Goal: Information Seeking & Learning: Compare options

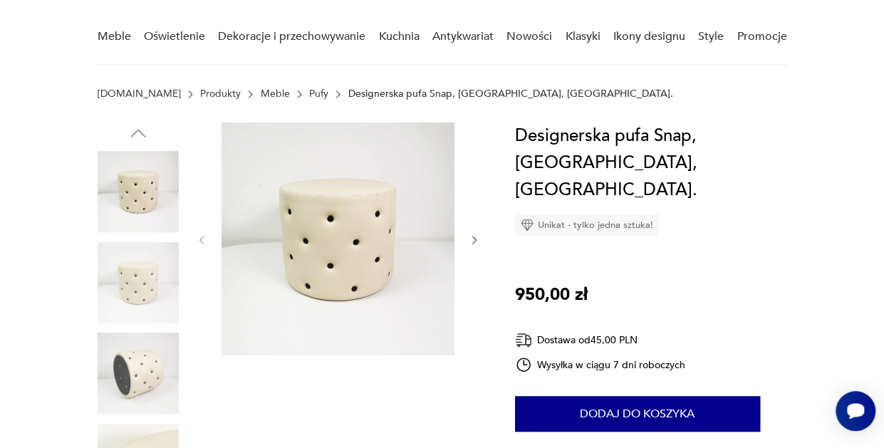
click at [119, 385] on img at bounding box center [138, 373] width 81 height 81
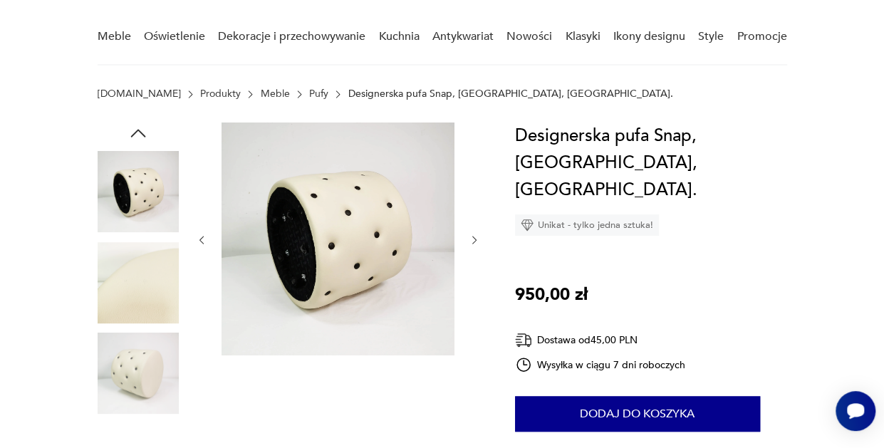
click at [133, 283] on img at bounding box center [138, 282] width 81 height 81
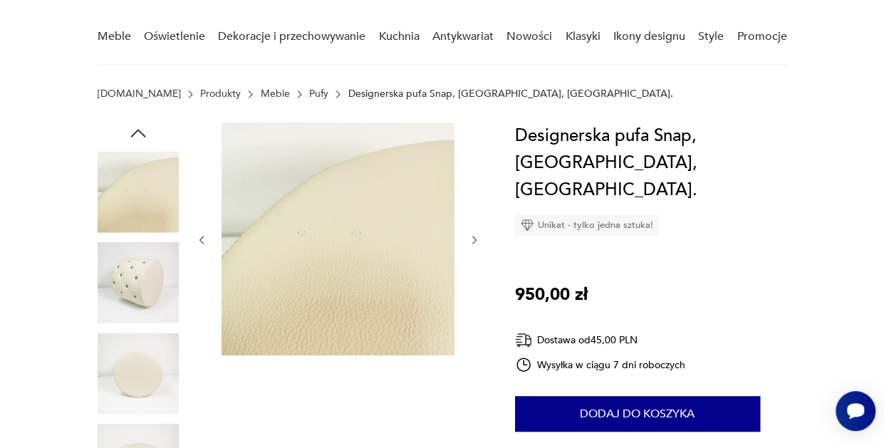
click at [140, 326] on div at bounding box center [138, 329] width 81 height 356
click at [138, 370] on img at bounding box center [138, 373] width 81 height 81
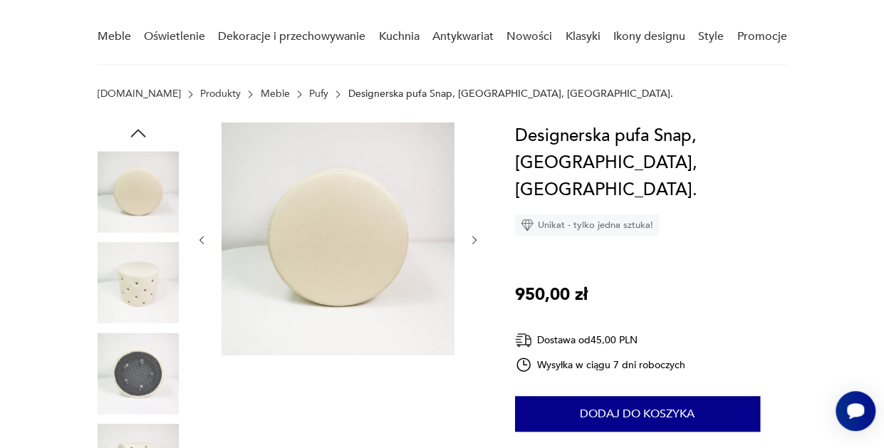
click at [140, 387] on img at bounding box center [138, 373] width 81 height 81
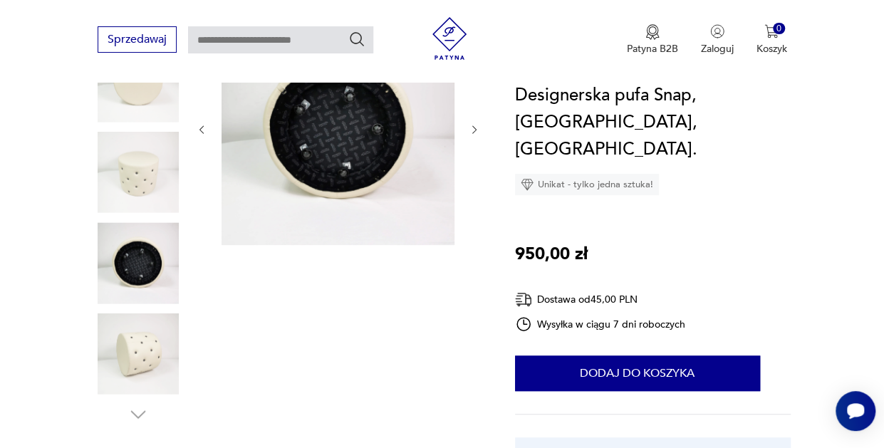
scroll to position [232, 0]
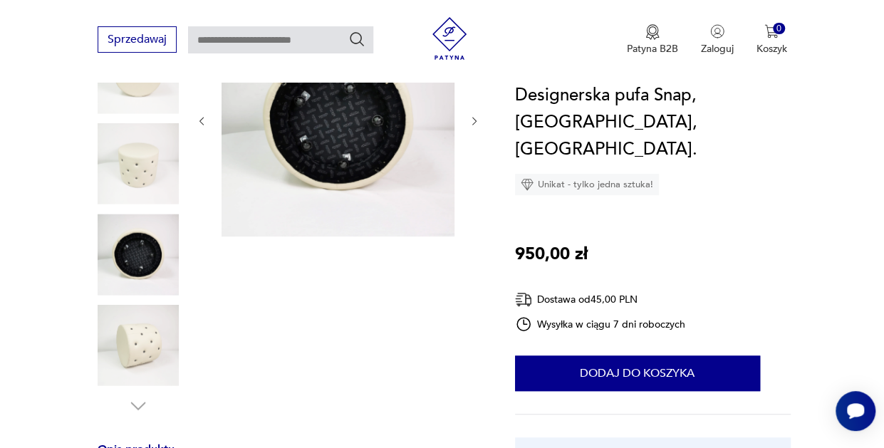
click at [133, 358] on img at bounding box center [138, 345] width 81 height 81
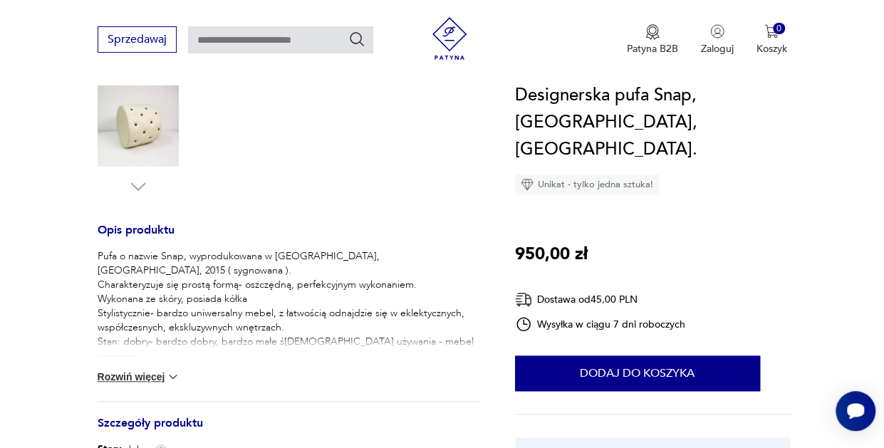
scroll to position [450, 0]
click at [133, 380] on button "Rozwiń więcej" at bounding box center [139, 378] width 83 height 14
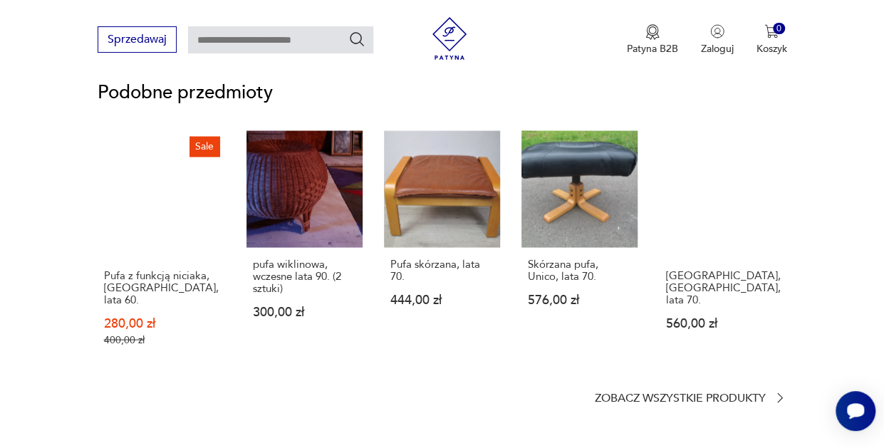
scroll to position [1269, 0]
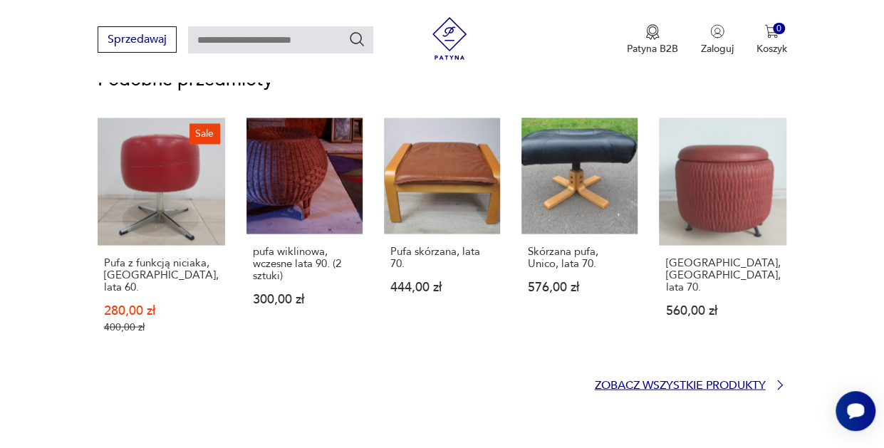
click at [720, 381] on p "Zobacz wszystkie produkty" at bounding box center [680, 385] width 171 height 9
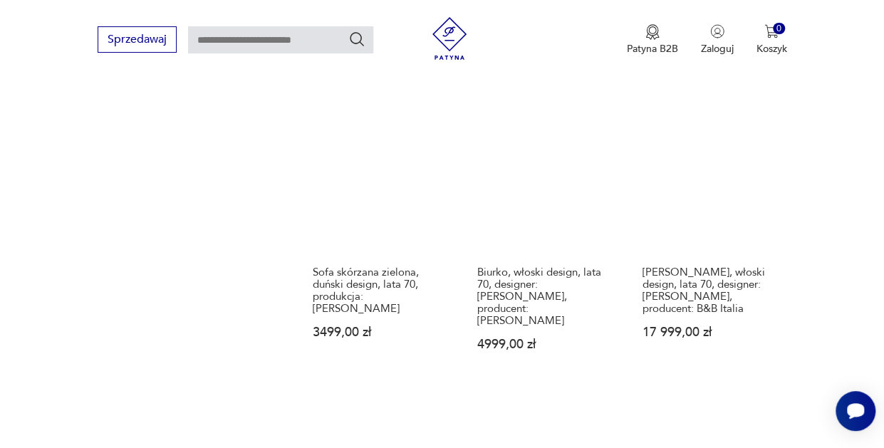
scroll to position [1700, 0]
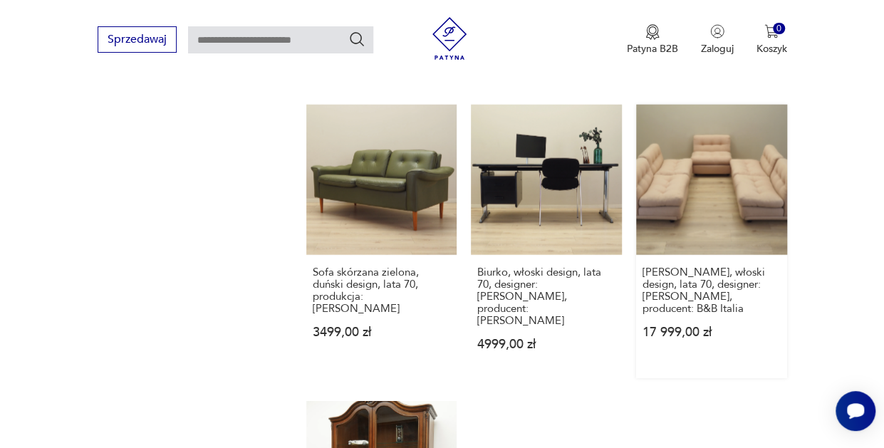
click at [733, 164] on link "Sofa modułowa, włoski design, lata 70, designer: Mario Bellini, producent: B&B …" at bounding box center [711, 242] width 151 height 274
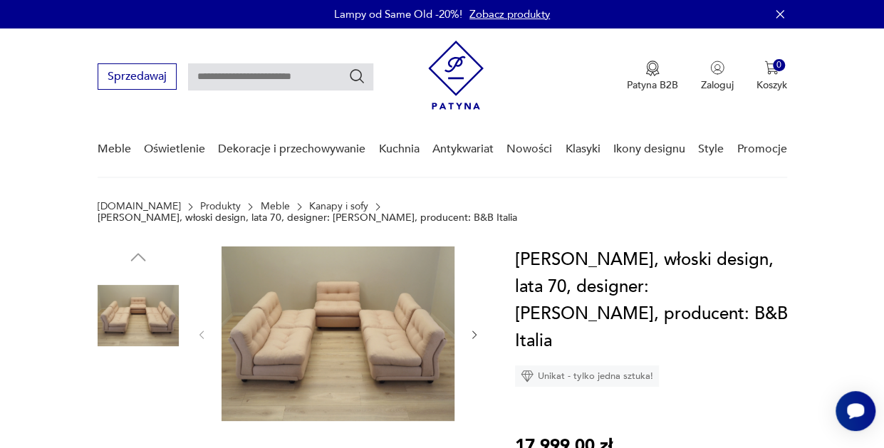
scroll to position [110, 0]
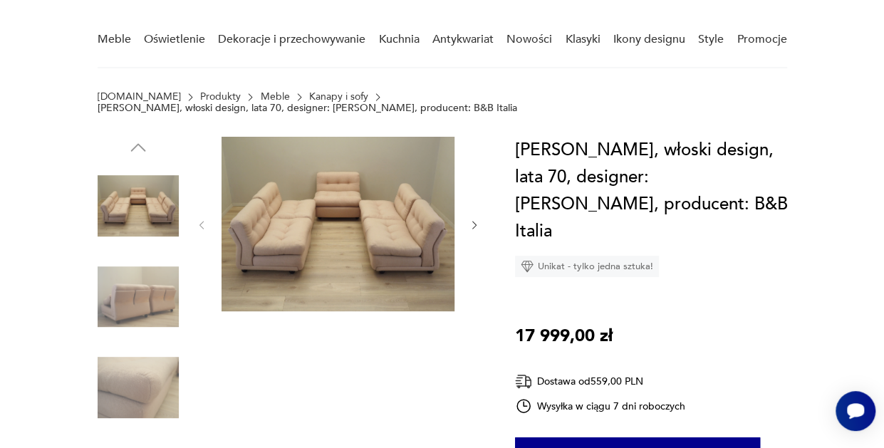
click at [164, 293] on img at bounding box center [138, 297] width 81 height 81
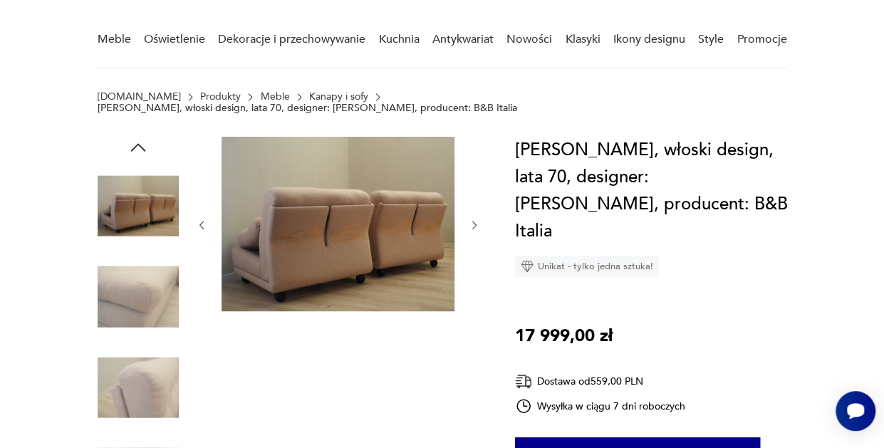
click at [140, 373] on img at bounding box center [138, 387] width 81 height 81
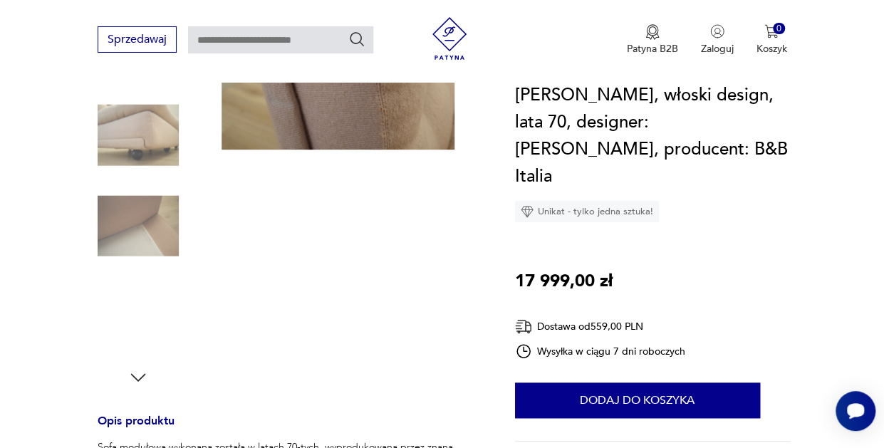
scroll to position [272, 0]
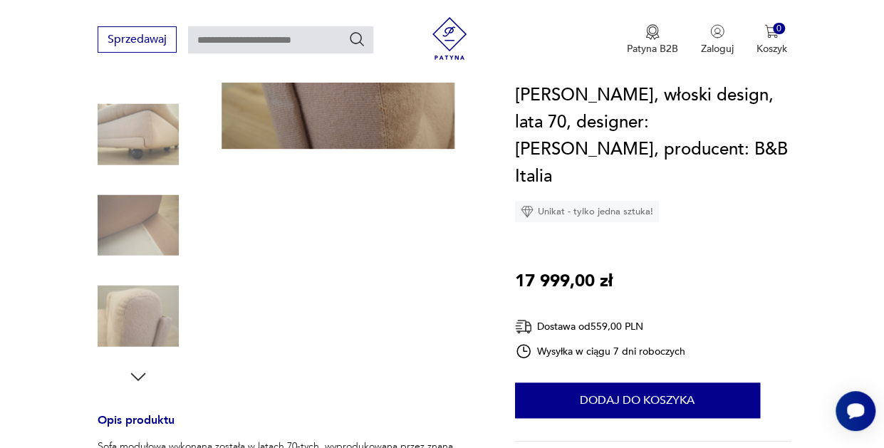
click at [138, 373] on icon "button" at bounding box center [137, 377] width 15 height 8
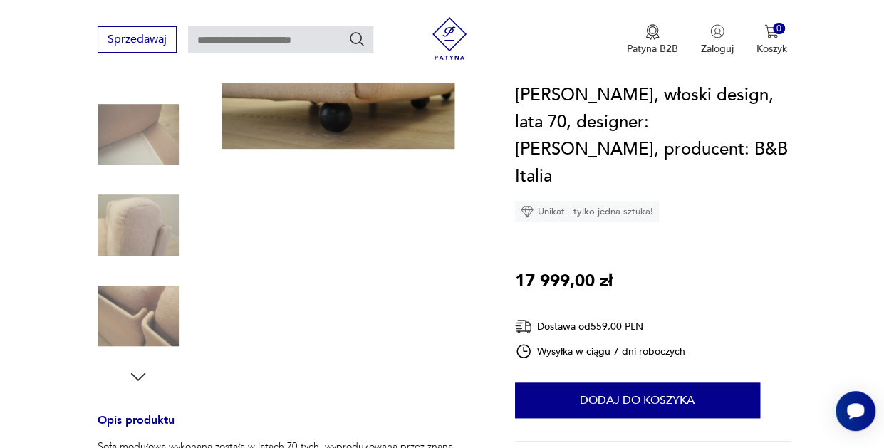
click at [157, 282] on img at bounding box center [138, 316] width 81 height 81
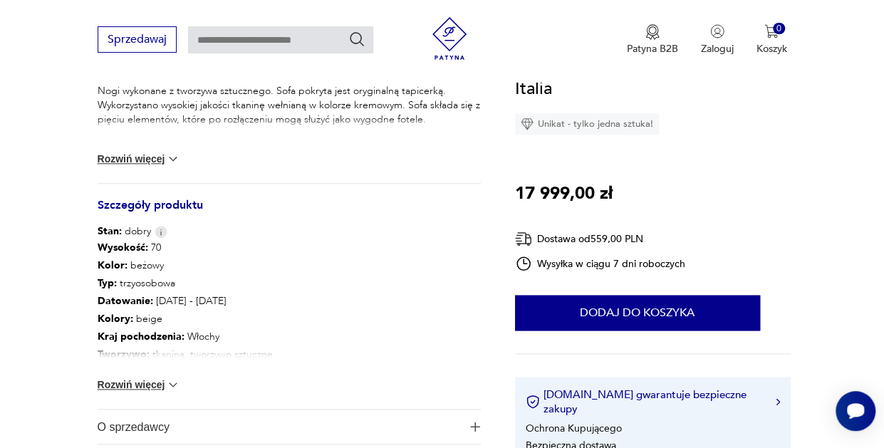
scroll to position [681, 0]
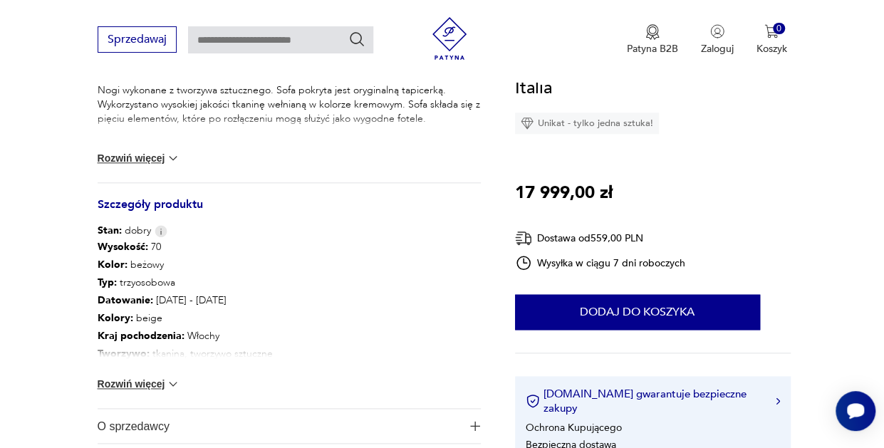
click at [151, 138] on div "Sofa modułowa wykonana została w latach 70-tych, wyprodukowana przez znaną włos…" at bounding box center [289, 107] width 383 height 152
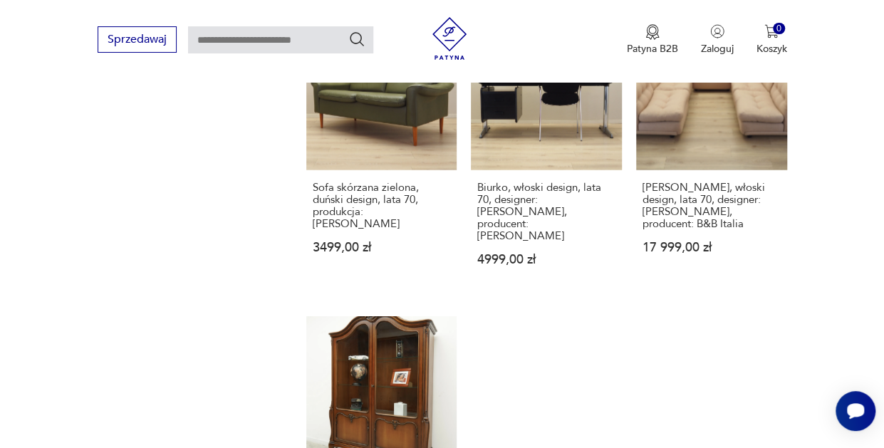
scroll to position [1993, 0]
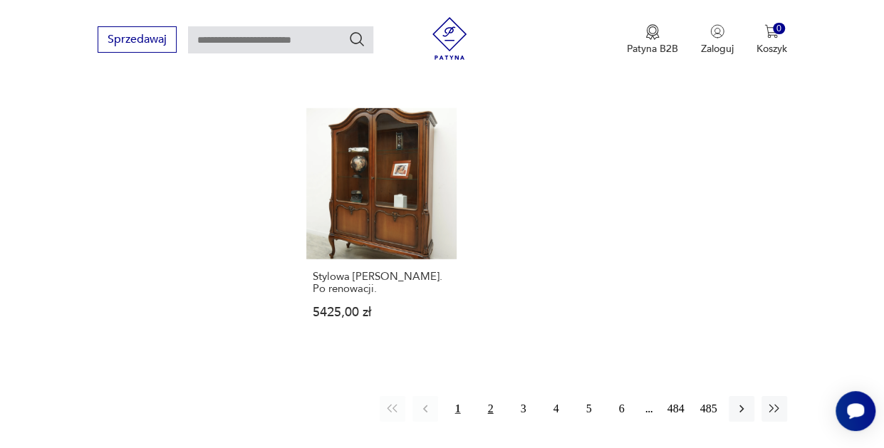
click at [490, 396] on button "2" at bounding box center [491, 409] width 26 height 26
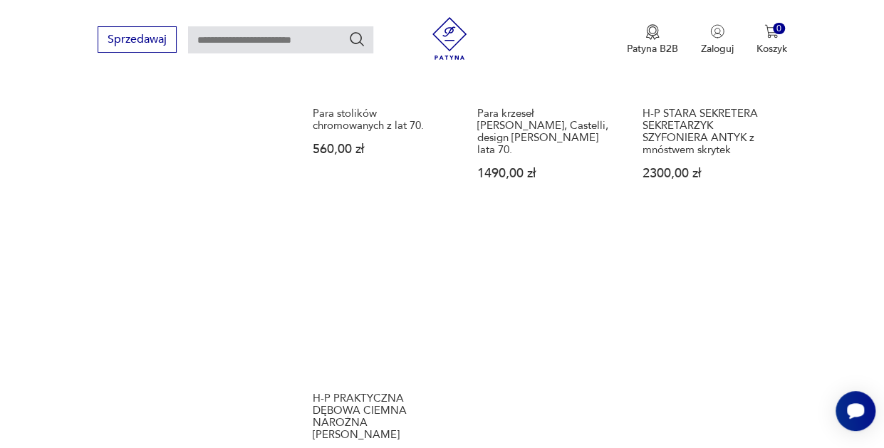
scroll to position [2051, 0]
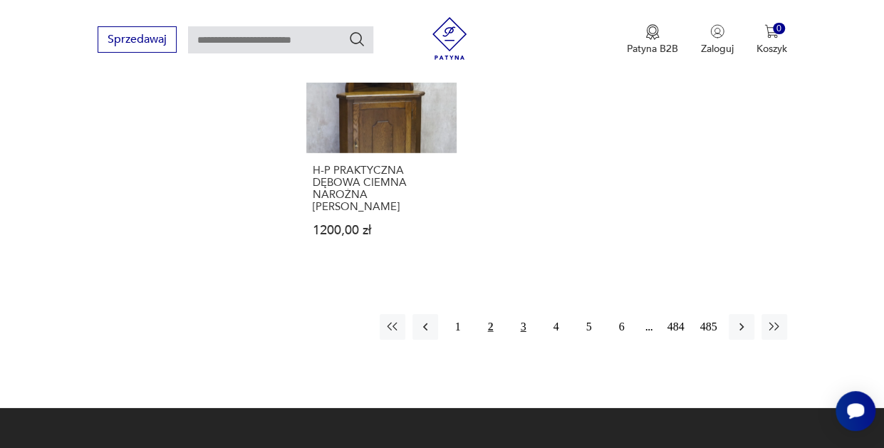
click at [533, 314] on button "3" at bounding box center [524, 327] width 26 height 26
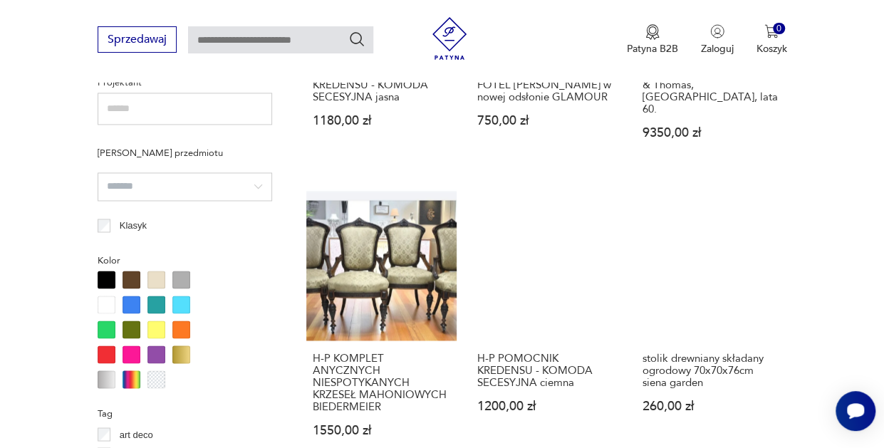
scroll to position [815, 0]
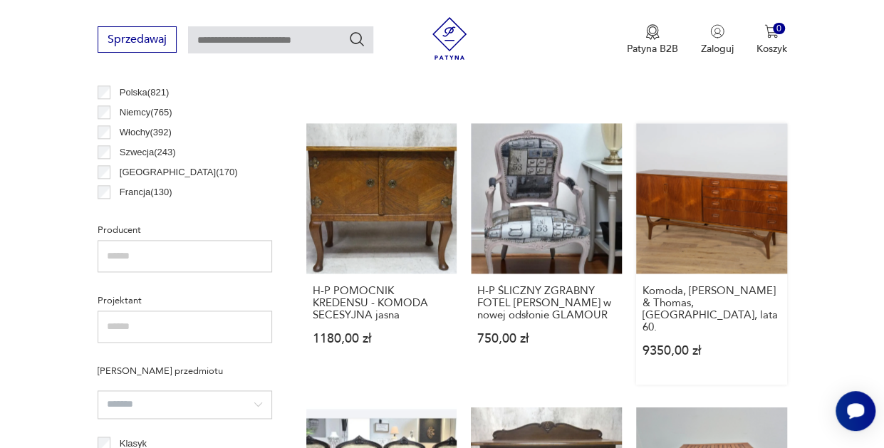
click at [727, 200] on link "Komoda, Greaves & Thomas, Wielka Brytania, lata 60. 9350,00 zł" at bounding box center [711, 254] width 151 height 262
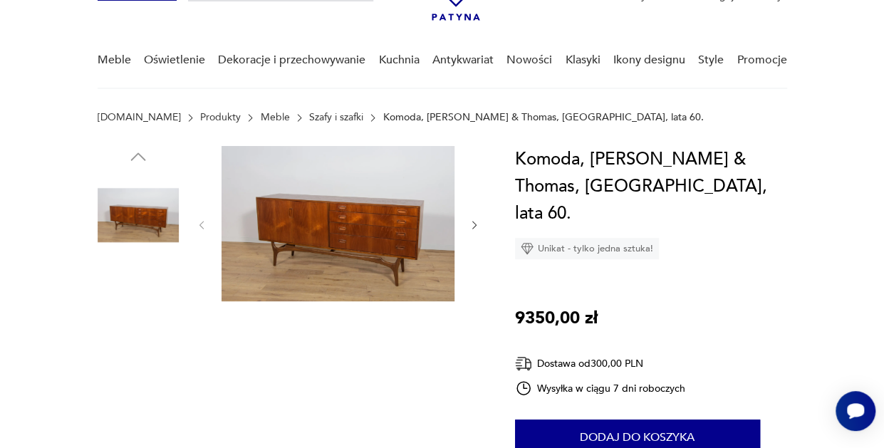
scroll to position [91, 0]
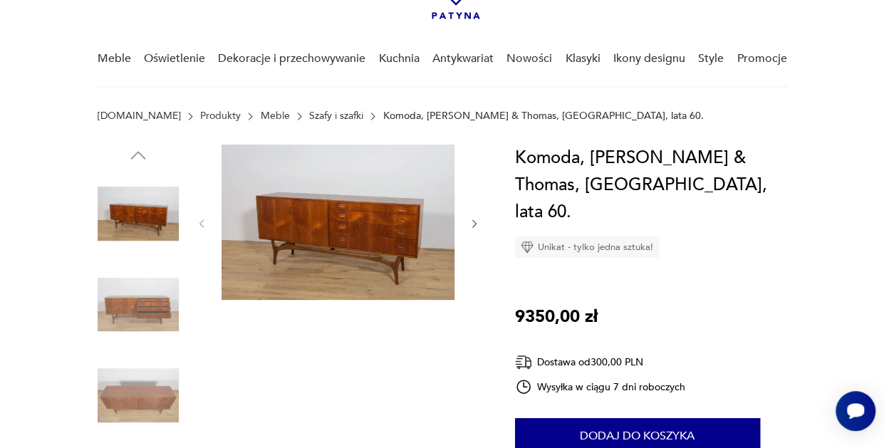
click at [153, 299] on img at bounding box center [138, 304] width 81 height 81
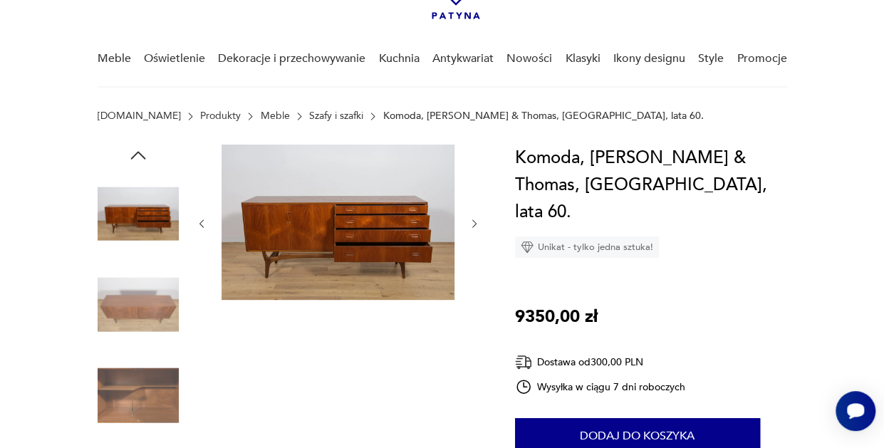
click at [143, 348] on div at bounding box center [138, 261] width 81 height 356
click at [141, 396] on img at bounding box center [138, 395] width 81 height 81
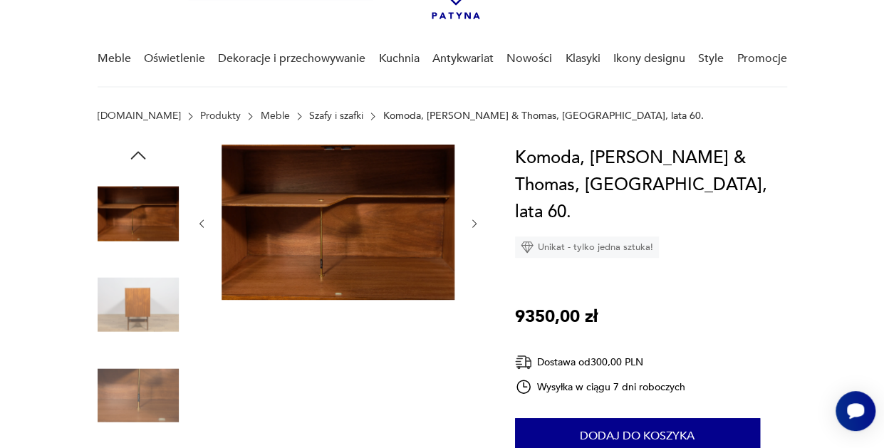
click at [152, 210] on img at bounding box center [138, 213] width 81 height 81
click at [143, 406] on img at bounding box center [138, 395] width 81 height 81
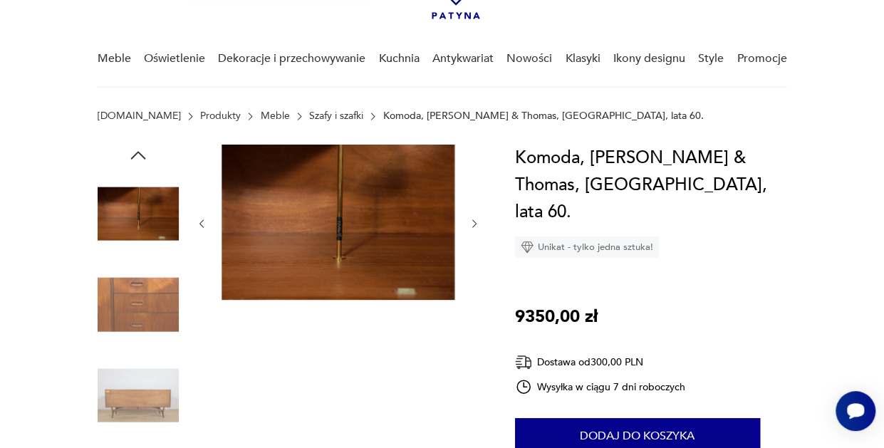
click at [140, 387] on img at bounding box center [138, 395] width 81 height 81
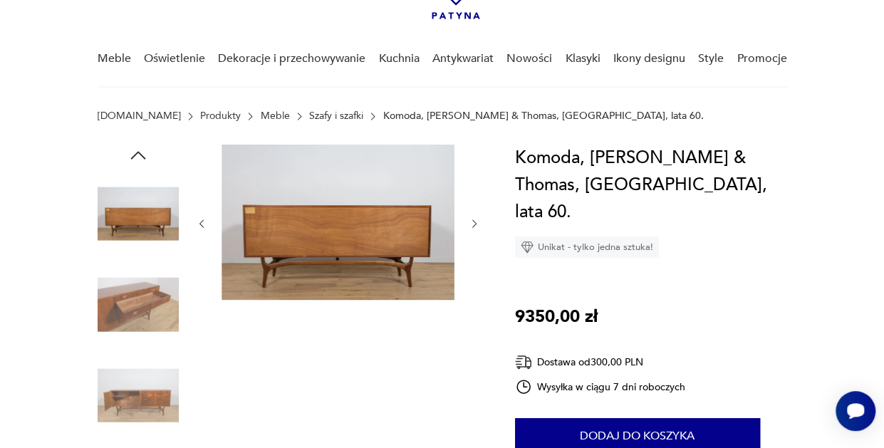
click at [124, 217] on img at bounding box center [138, 213] width 81 height 81
click at [162, 221] on img at bounding box center [138, 213] width 81 height 81
click at [160, 311] on img at bounding box center [138, 304] width 81 height 81
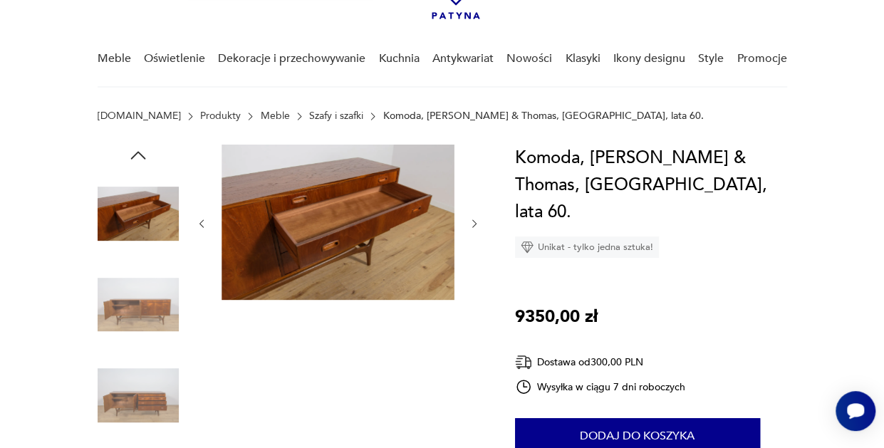
click at [147, 331] on img at bounding box center [138, 304] width 81 height 81
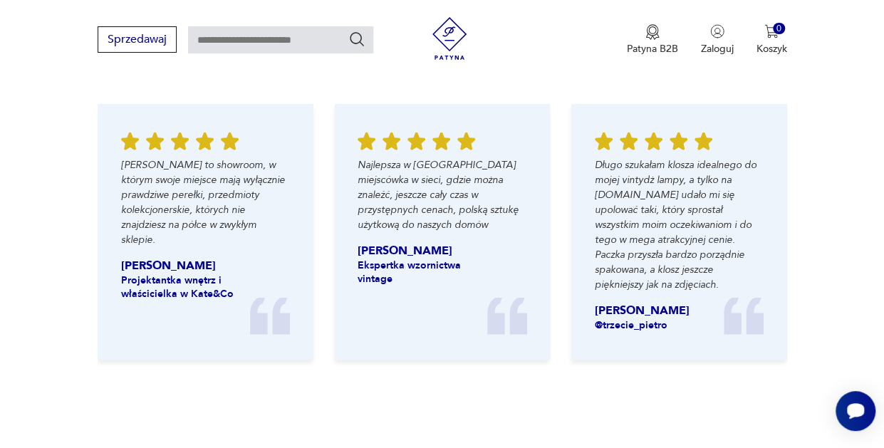
scroll to position [1594, 0]
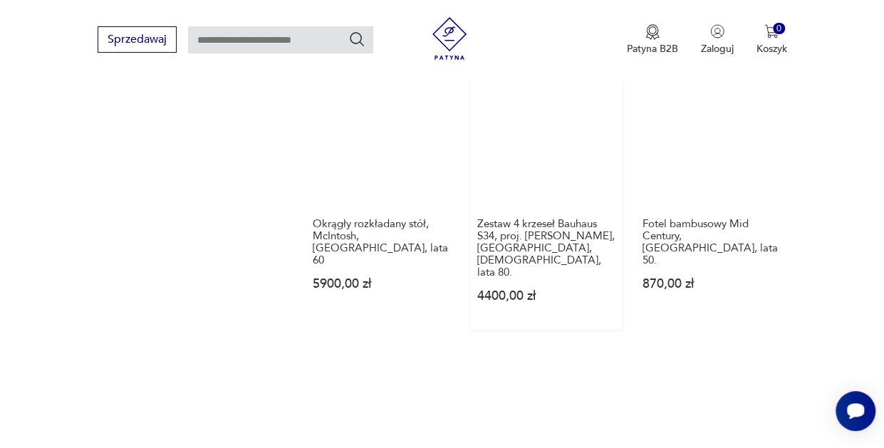
scroll to position [1727, 0]
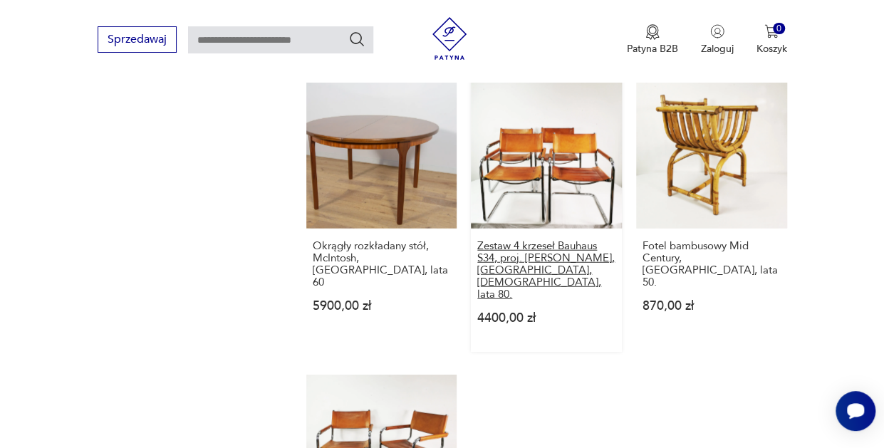
click at [544, 250] on h3 "Zestaw 4 krzeseł Bauhaus S34, proj. Mart Stam, Bulthaup, Niemcy, lata 80." at bounding box center [546, 270] width 138 height 61
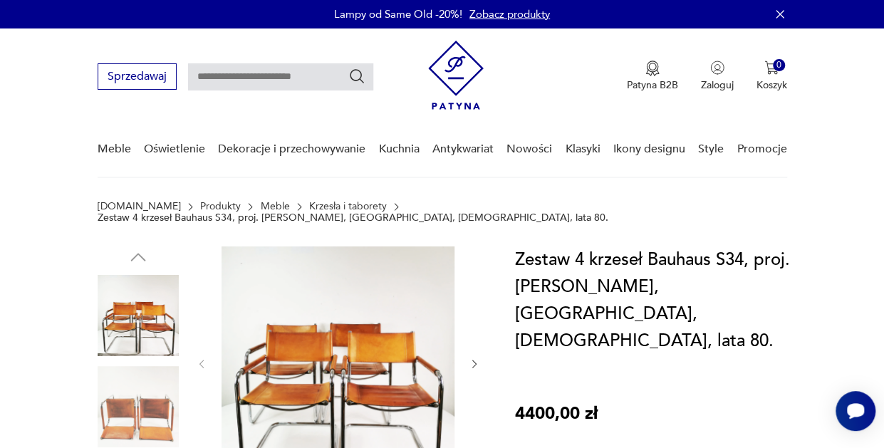
click at [154, 387] on img at bounding box center [138, 406] width 81 height 81
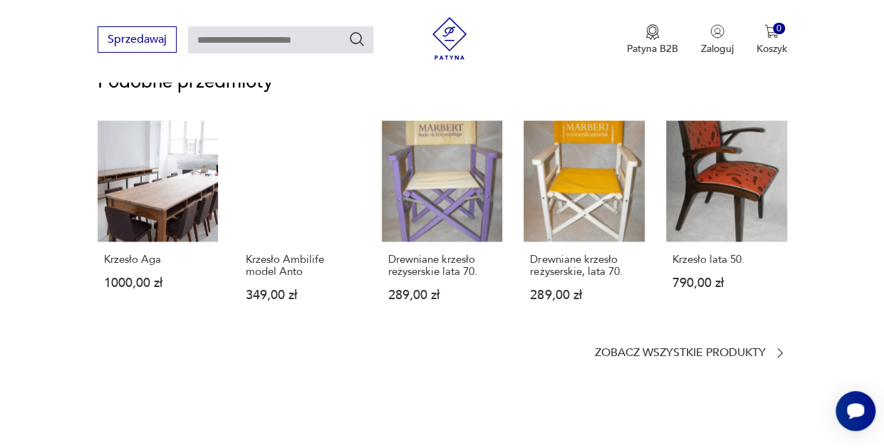
scroll to position [1157, 0]
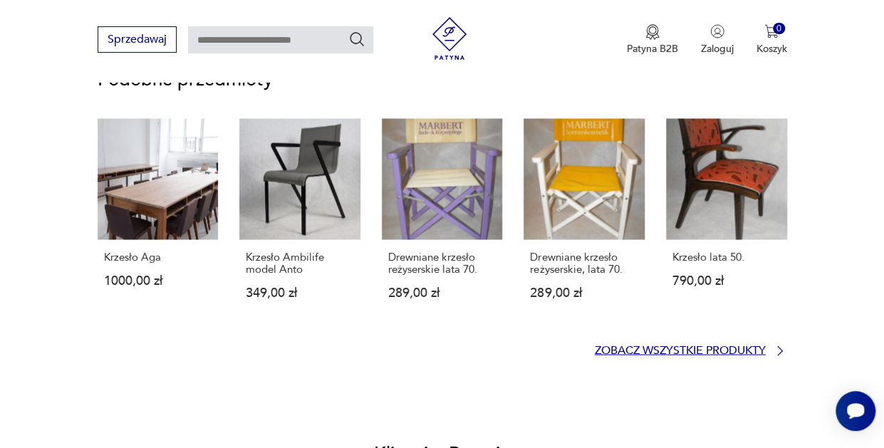
click at [706, 346] on p "Zobacz wszystkie produkty" at bounding box center [680, 350] width 171 height 9
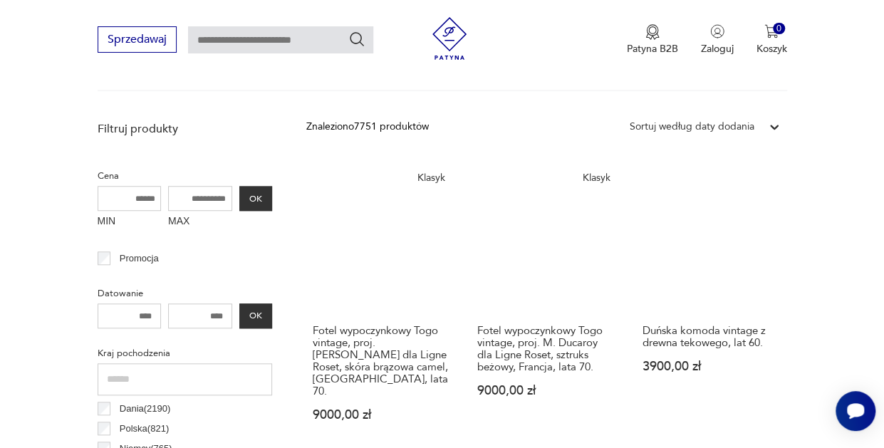
scroll to position [480, 0]
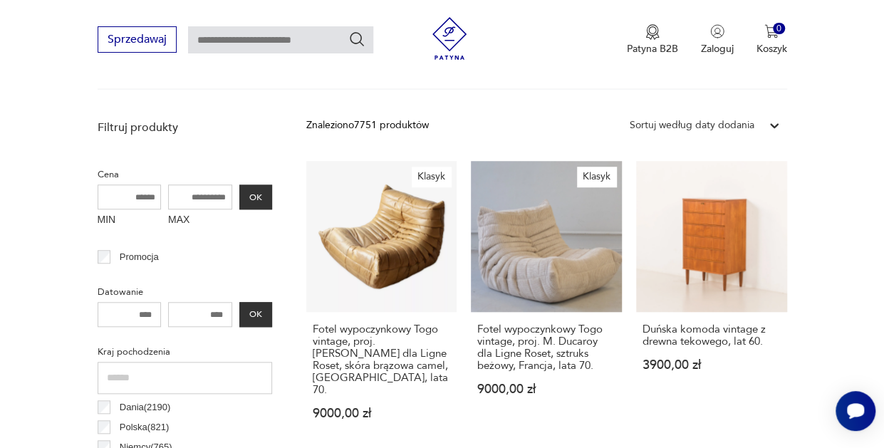
click at [265, 40] on input "text" at bounding box center [280, 39] width 185 height 27
type input "*******"
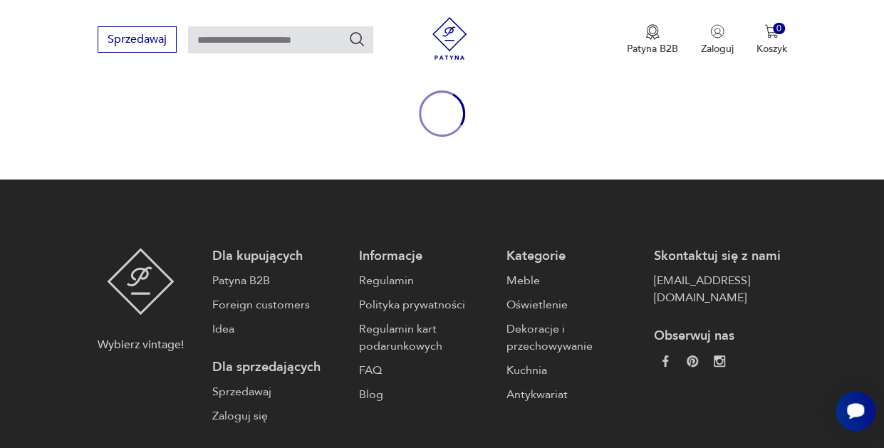
type input "*******"
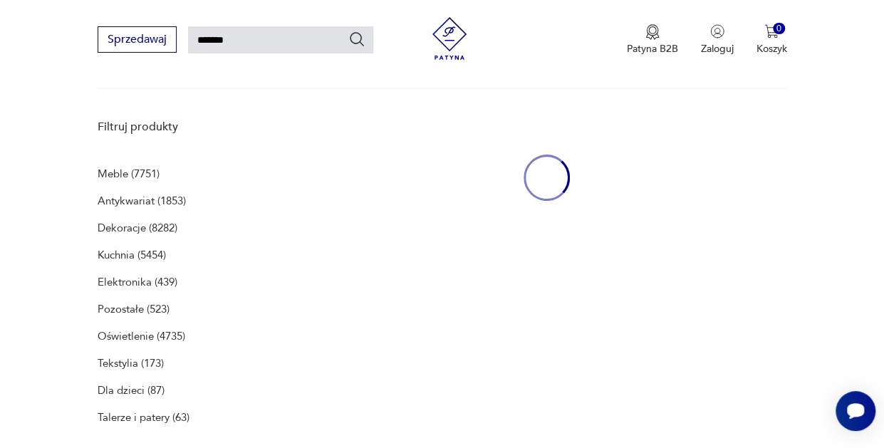
scroll to position [184, 0]
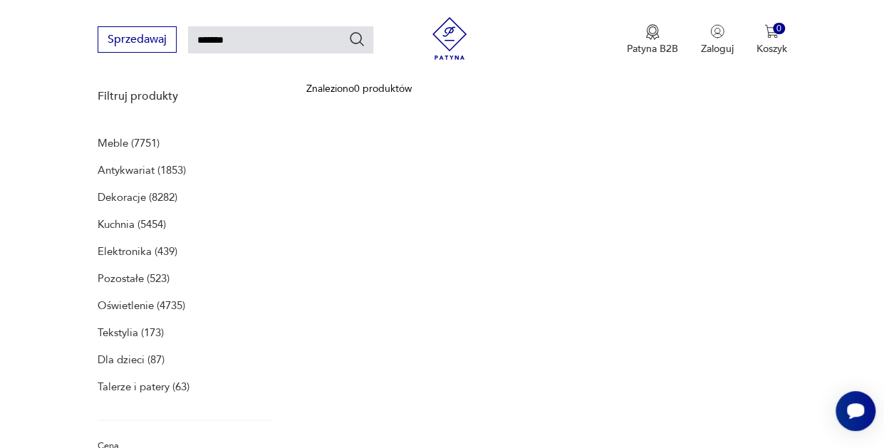
type input "*******"
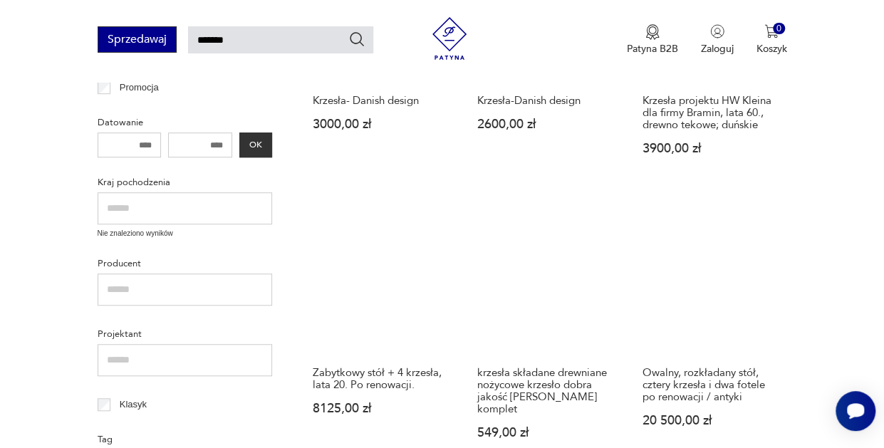
scroll to position [358, 0]
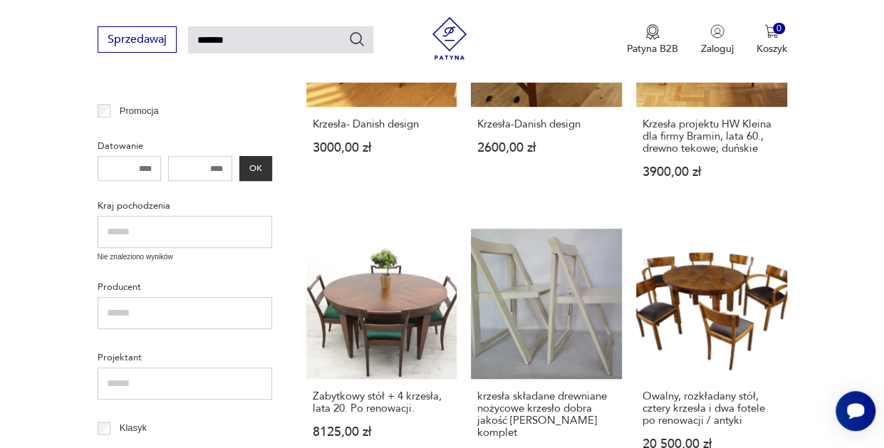
click at [217, 39] on input "*******" at bounding box center [280, 39] width 185 height 27
type input "*******"
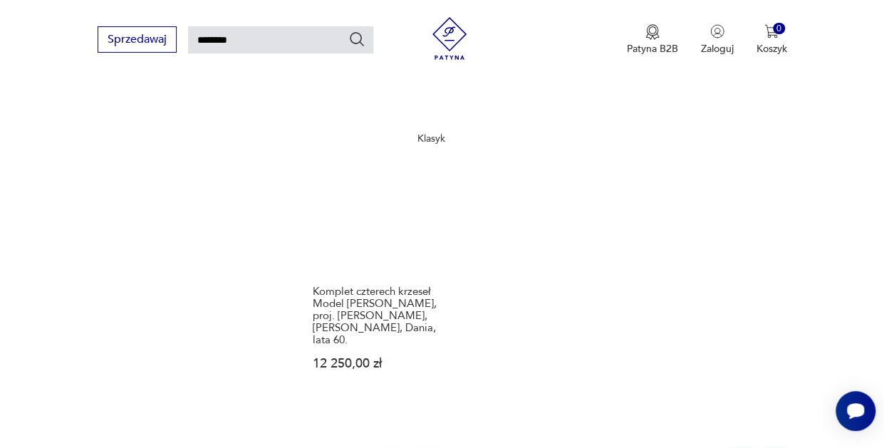
scroll to position [1730, 0]
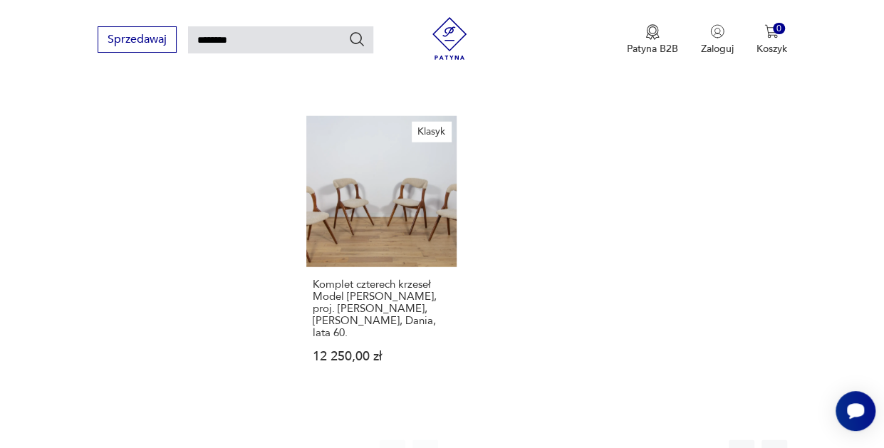
click at [488, 440] on button "2" at bounding box center [491, 453] width 26 height 26
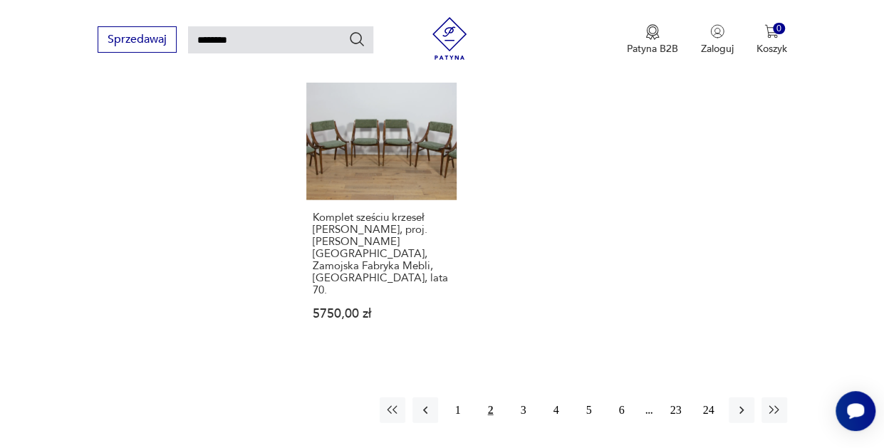
scroll to position [1822, 0]
click at [526, 397] on button "3" at bounding box center [524, 410] width 26 height 26
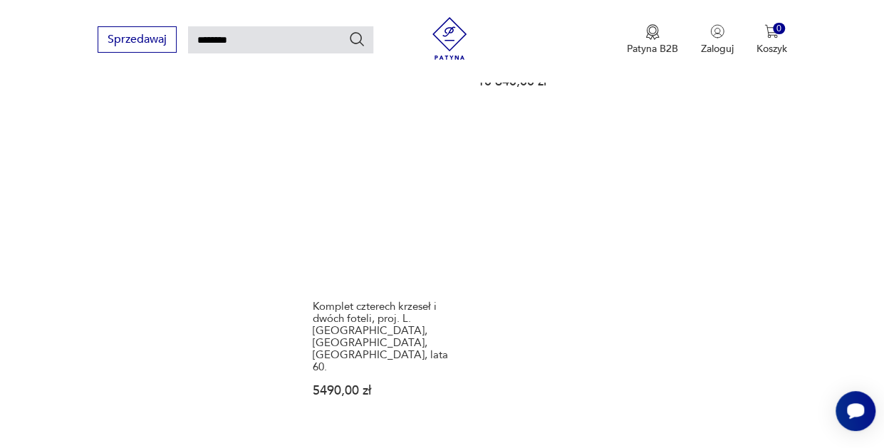
scroll to position [1698, 0]
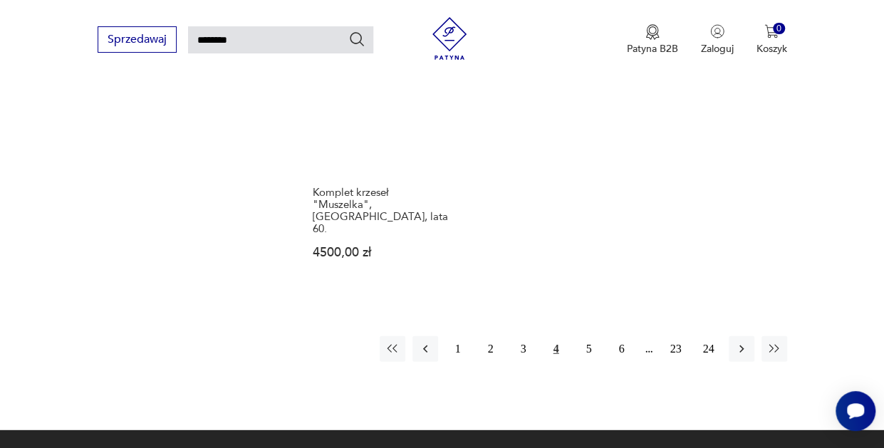
scroll to position [1742, 0]
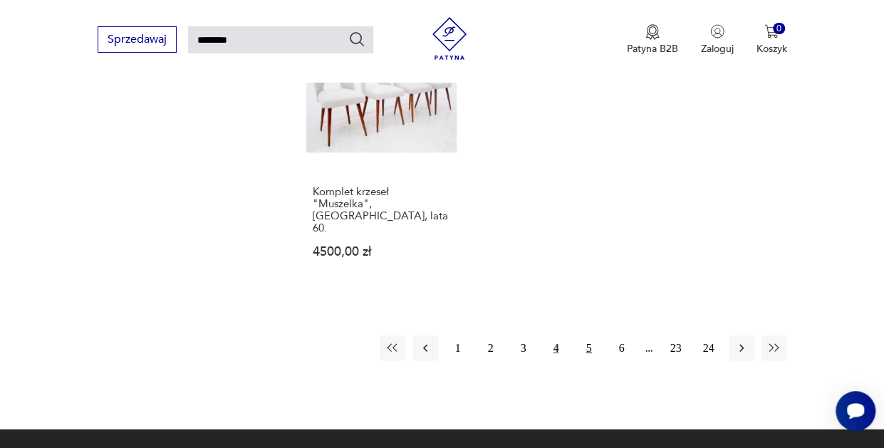
click at [589, 336] on button "5" at bounding box center [590, 349] width 26 height 26
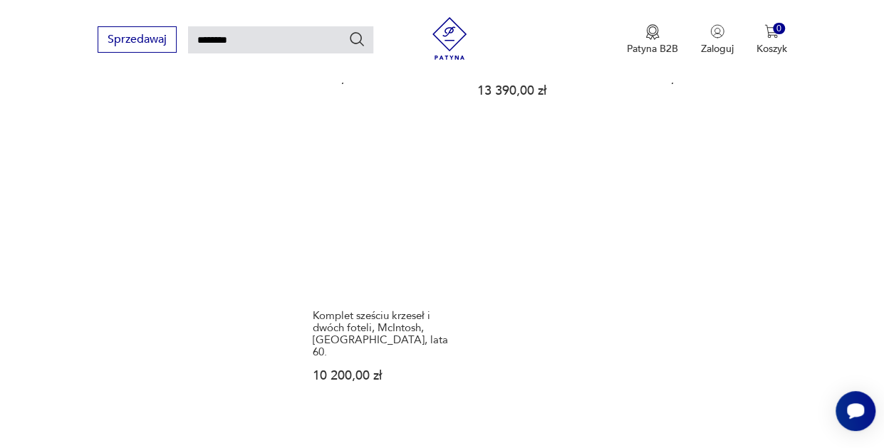
scroll to position [1675, 0]
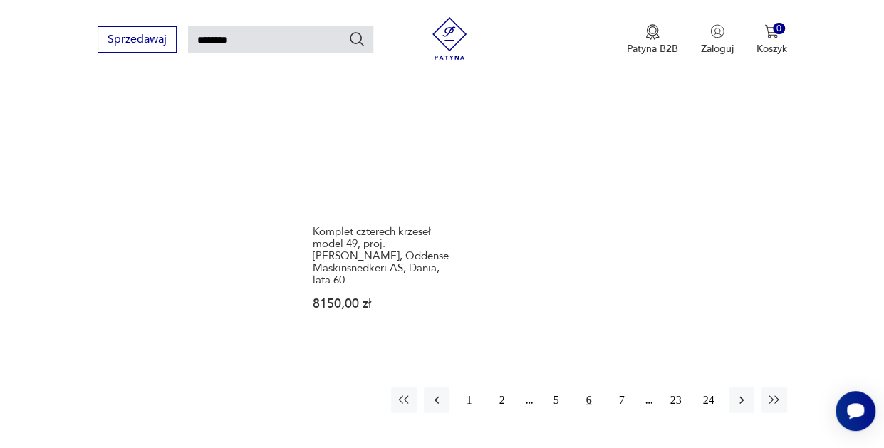
scroll to position [1742, 0]
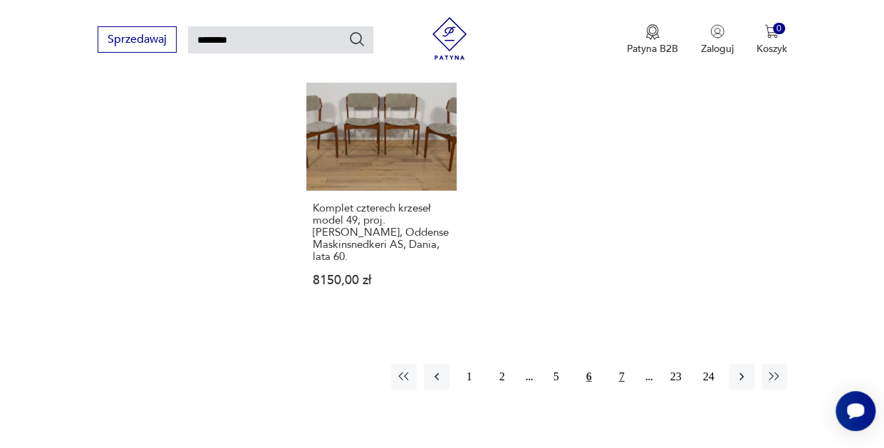
click at [629, 364] on button "7" at bounding box center [622, 377] width 26 height 26
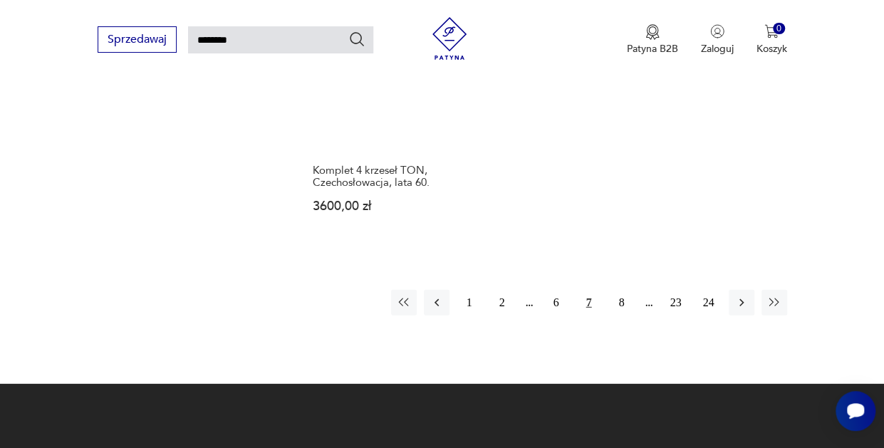
scroll to position [1845, 0]
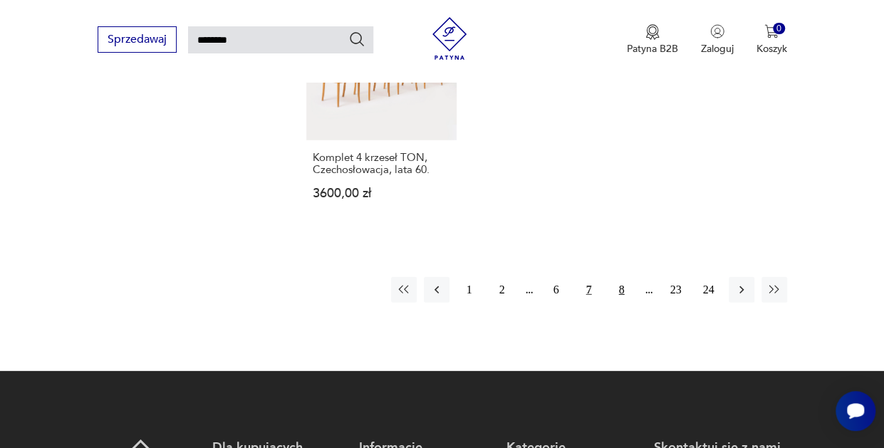
click at [619, 277] on button "8" at bounding box center [622, 290] width 26 height 26
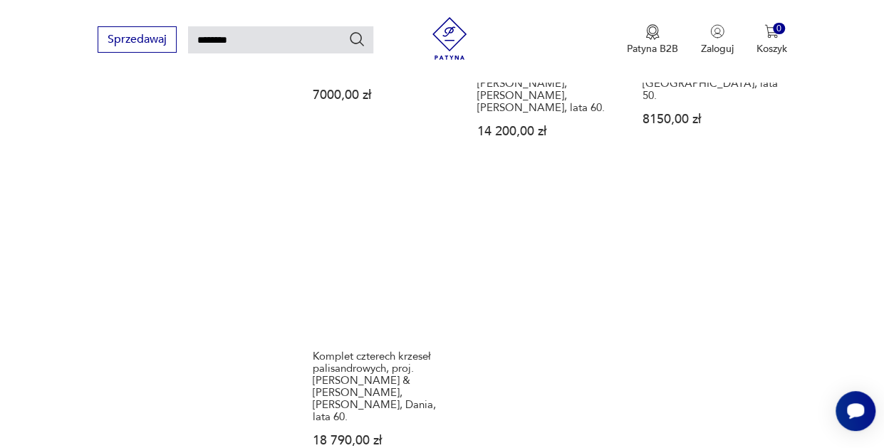
scroll to position [1734, 0]
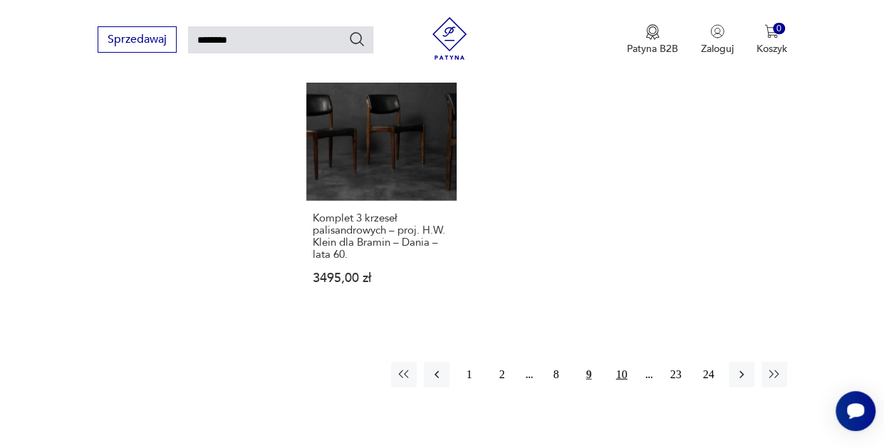
scroll to position [1746, 0]
click at [619, 361] on button "10" at bounding box center [622, 374] width 26 height 26
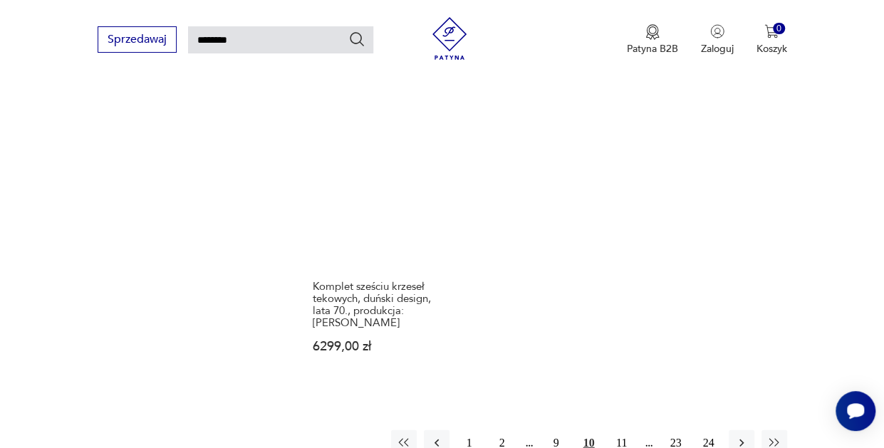
scroll to position [1644, 0]
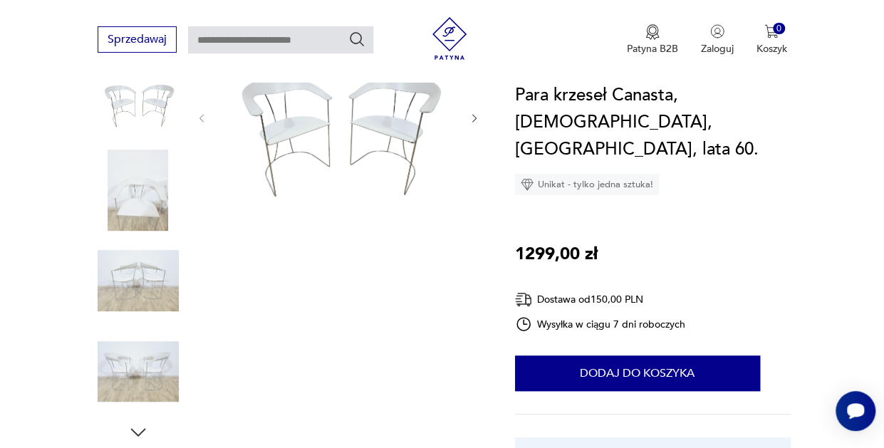
scroll to position [311, 0]
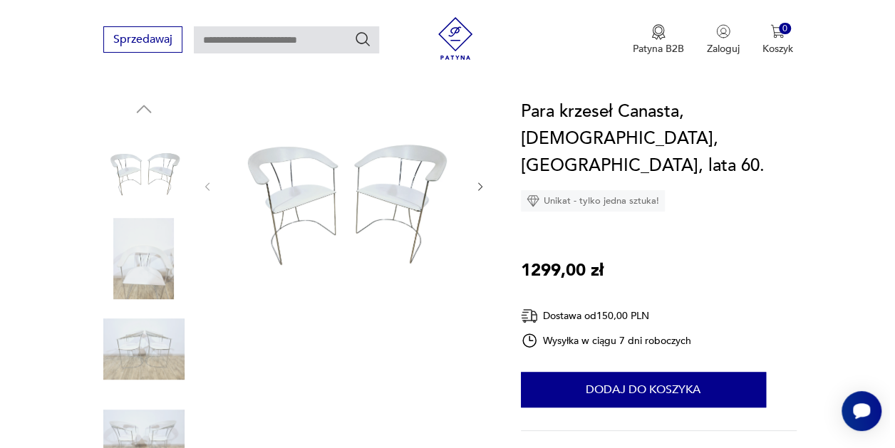
scroll to position [138, 0]
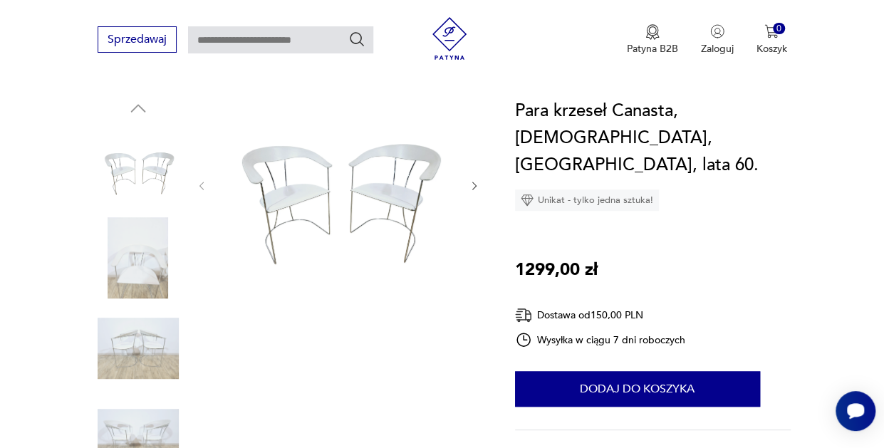
click at [138, 266] on img at bounding box center [138, 257] width 81 height 81
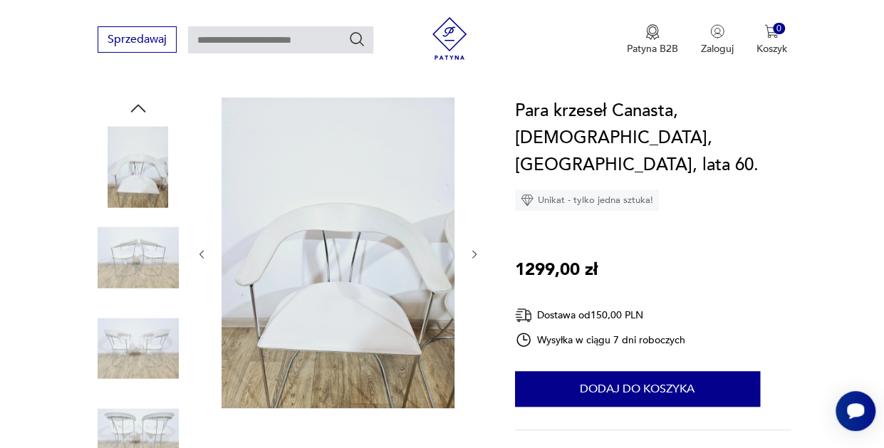
click at [138, 347] on img at bounding box center [138, 348] width 81 height 81
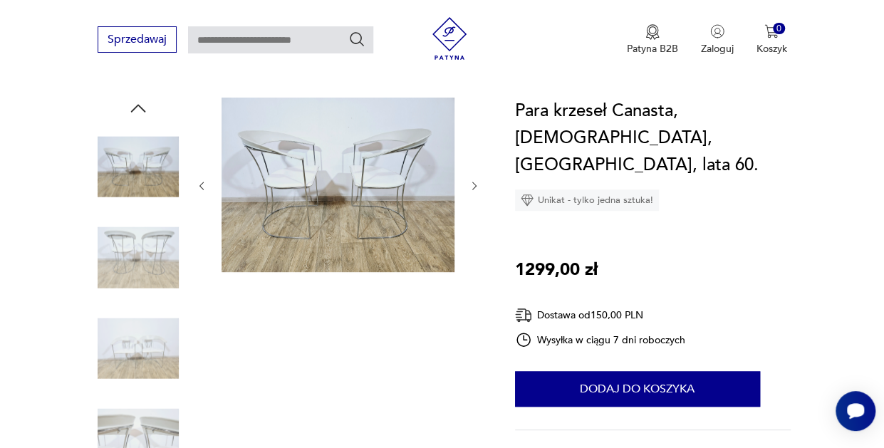
click at [138, 368] on img at bounding box center [138, 348] width 81 height 81
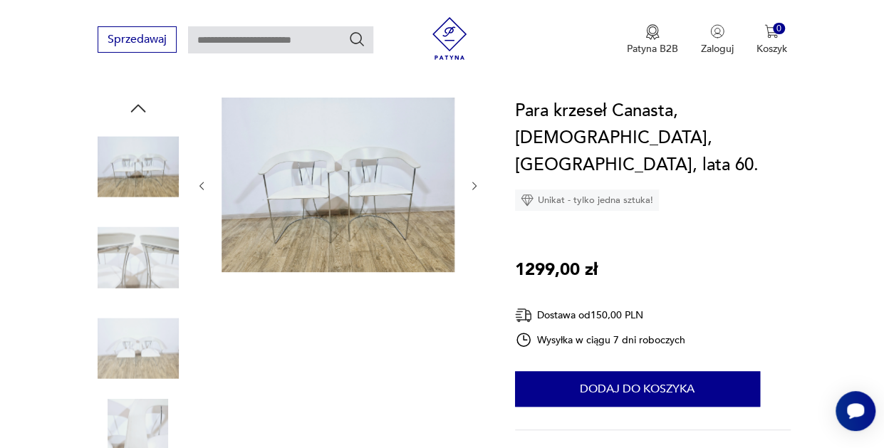
click at [144, 425] on img at bounding box center [138, 439] width 81 height 81
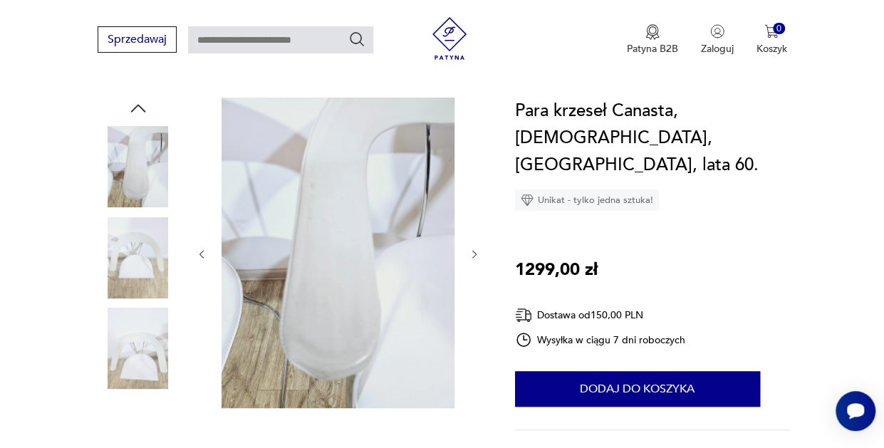
click at [369, 290] on img at bounding box center [338, 253] width 233 height 311
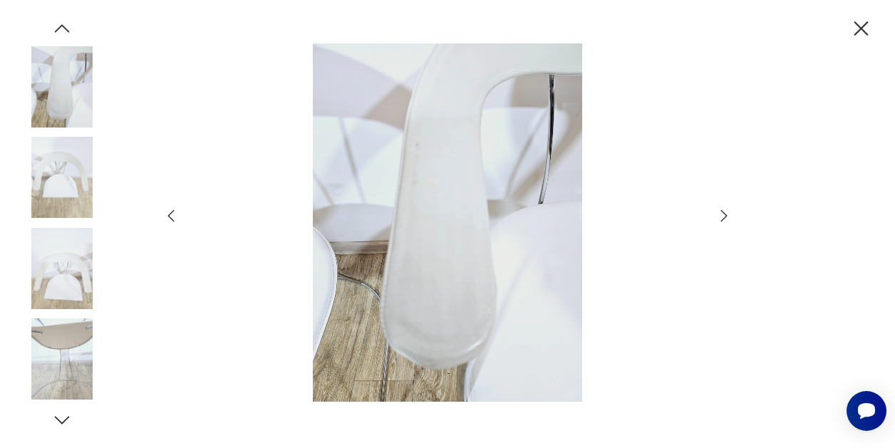
click at [731, 213] on icon "button" at bounding box center [724, 215] width 17 height 17
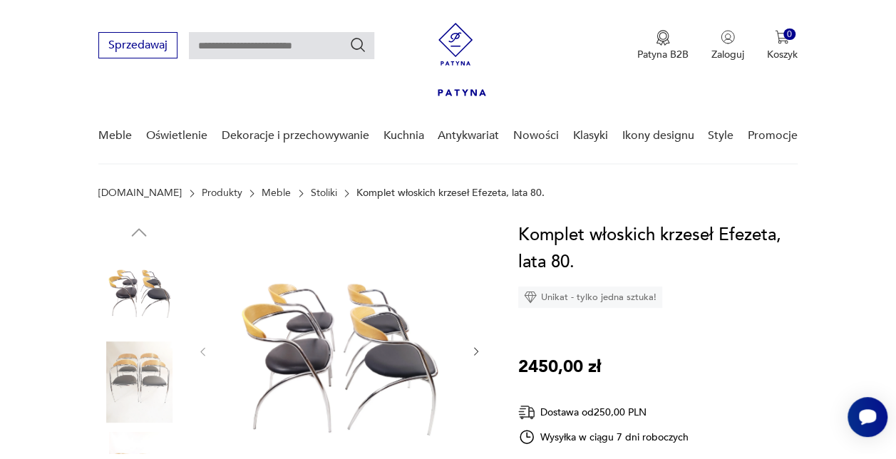
scroll to position [205, 0]
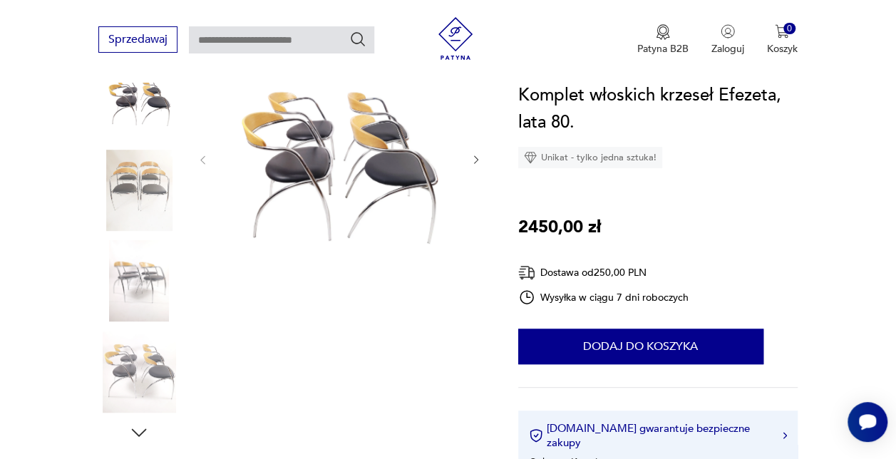
click at [348, 181] on img at bounding box center [339, 158] width 233 height 257
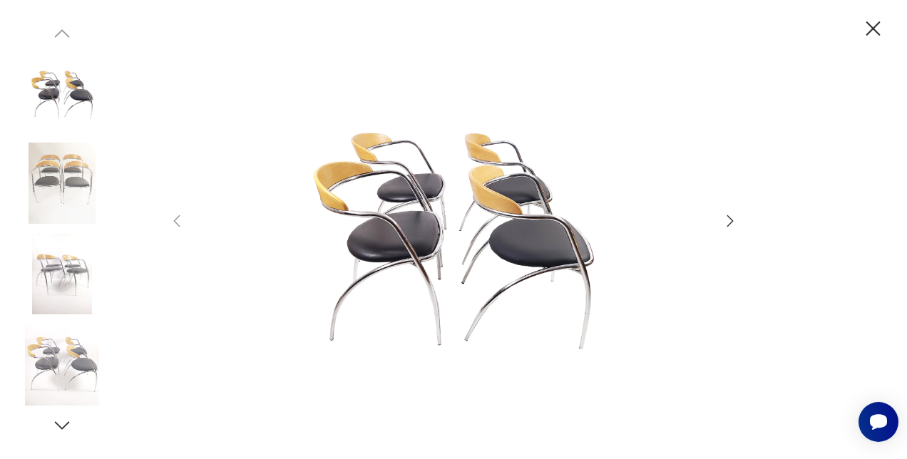
click at [734, 217] on icon "button" at bounding box center [729, 220] width 17 height 17
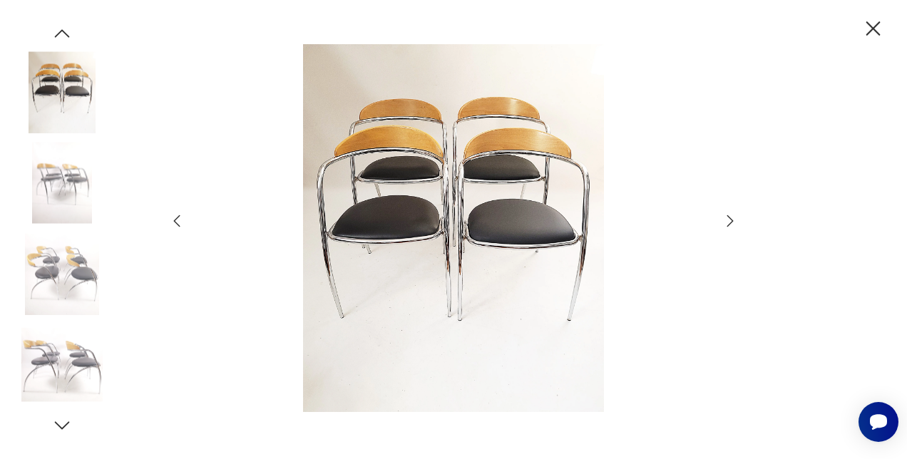
click at [734, 217] on icon "button" at bounding box center [729, 220] width 17 height 17
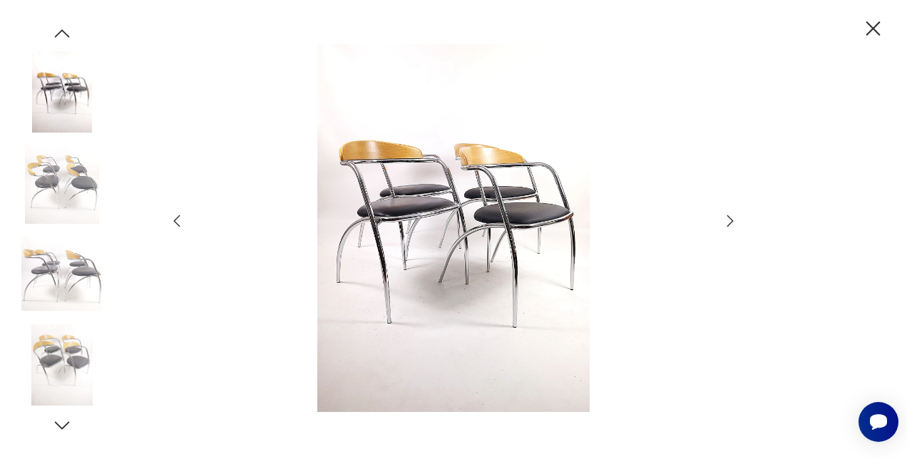
click at [734, 217] on icon "button" at bounding box center [729, 220] width 17 height 17
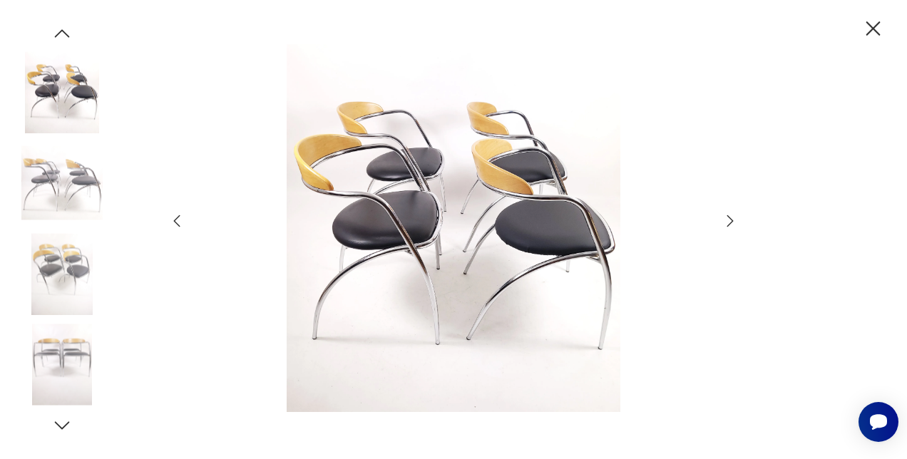
click at [734, 217] on icon "button" at bounding box center [729, 220] width 17 height 17
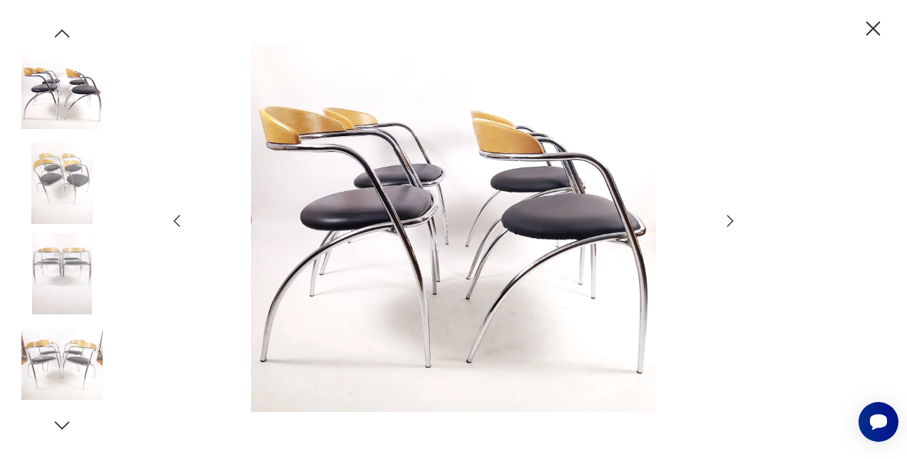
click at [734, 217] on icon "button" at bounding box center [729, 220] width 17 height 17
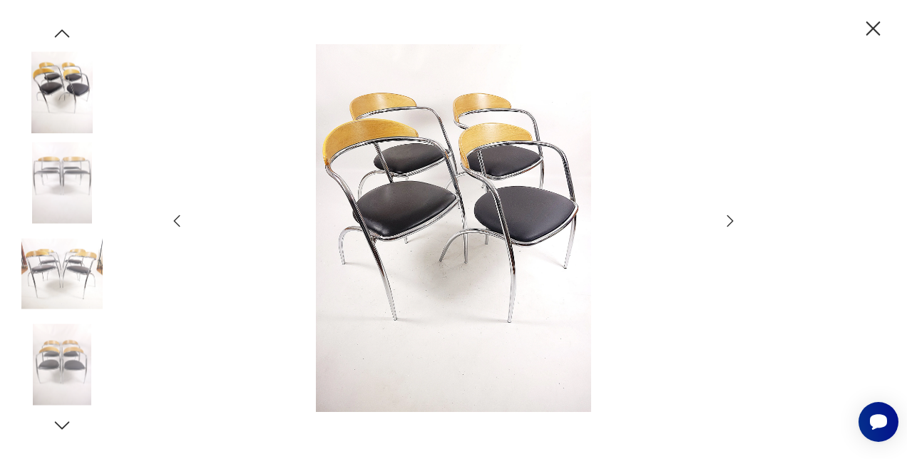
click at [734, 217] on icon "button" at bounding box center [729, 220] width 17 height 17
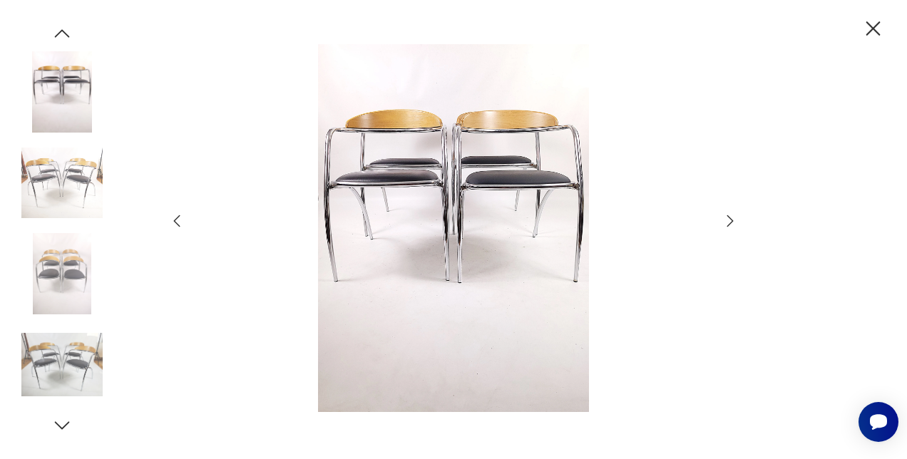
click at [874, 33] on icon "button" at bounding box center [872, 28] width 25 height 25
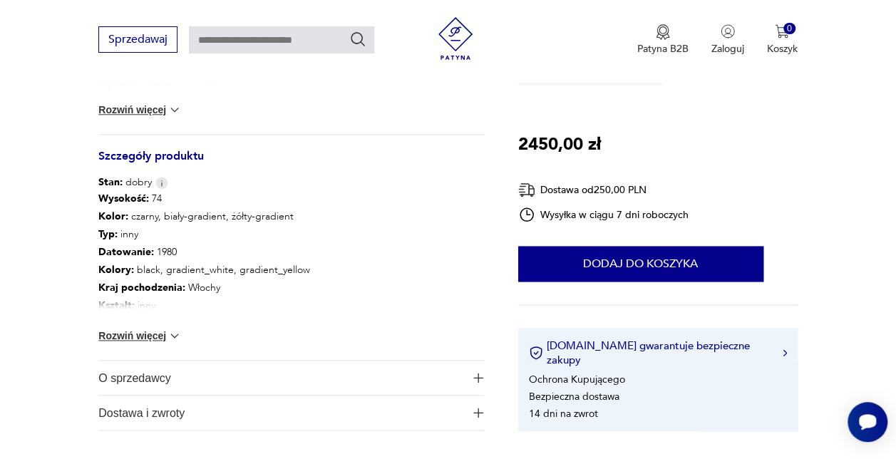
scroll to position [734, 0]
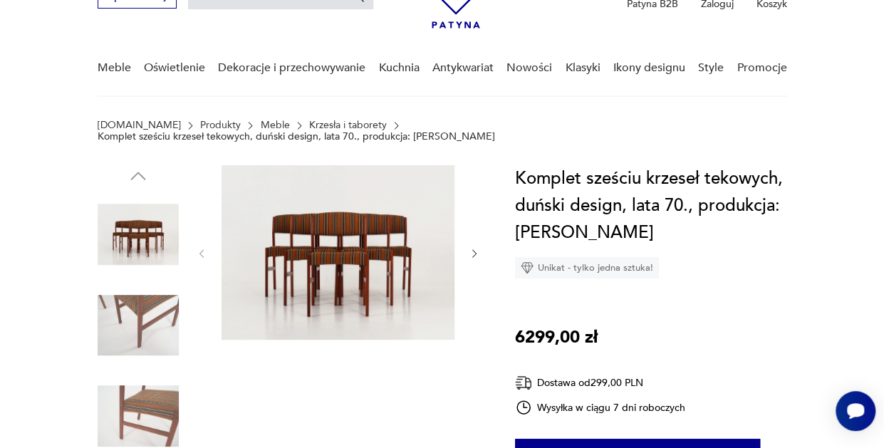
click at [475, 248] on icon "button" at bounding box center [474, 253] width 11 height 11
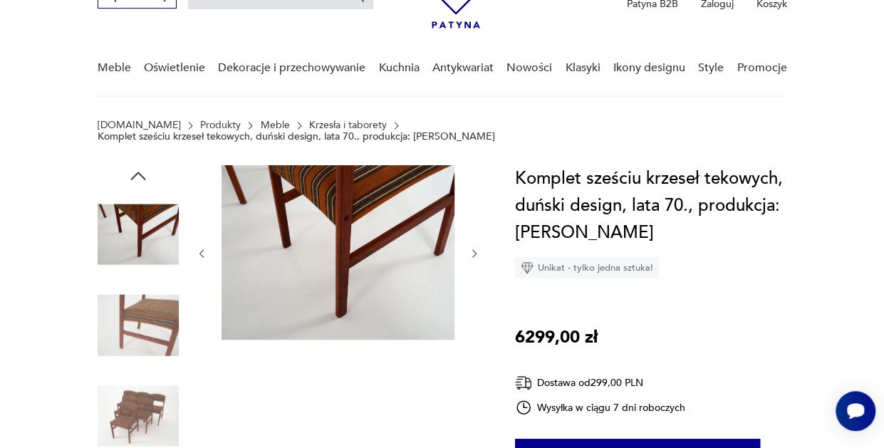
click at [475, 248] on icon "button" at bounding box center [474, 253] width 11 height 11
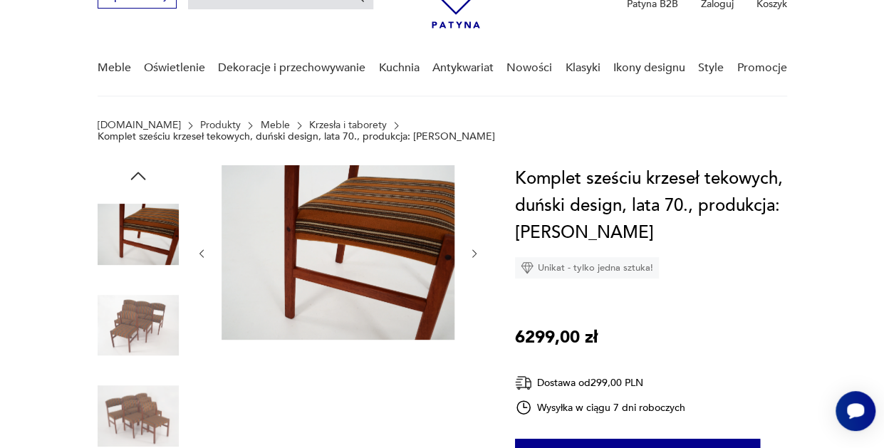
click at [475, 248] on icon "button" at bounding box center [474, 253] width 11 height 11
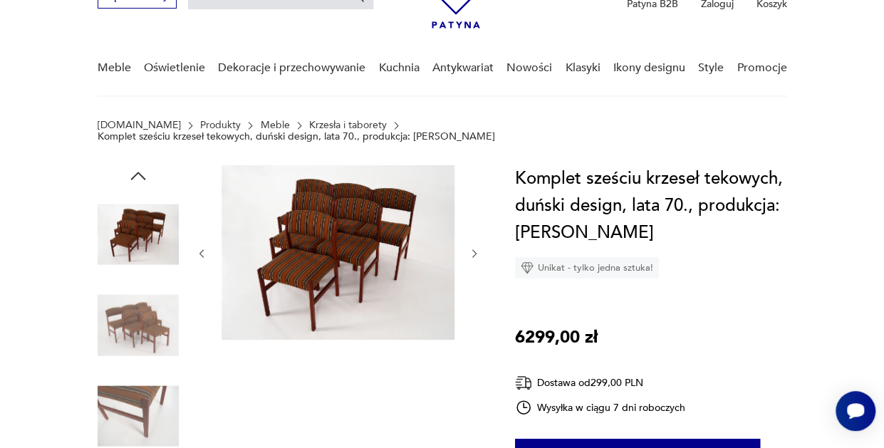
click at [475, 248] on icon "button" at bounding box center [474, 253] width 11 height 11
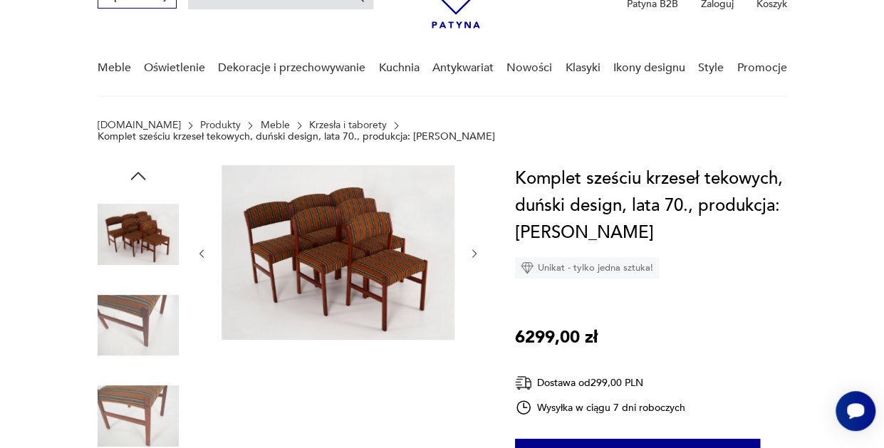
click at [475, 248] on icon "button" at bounding box center [474, 253] width 11 height 11
